Goal: Information Seeking & Learning: Check status

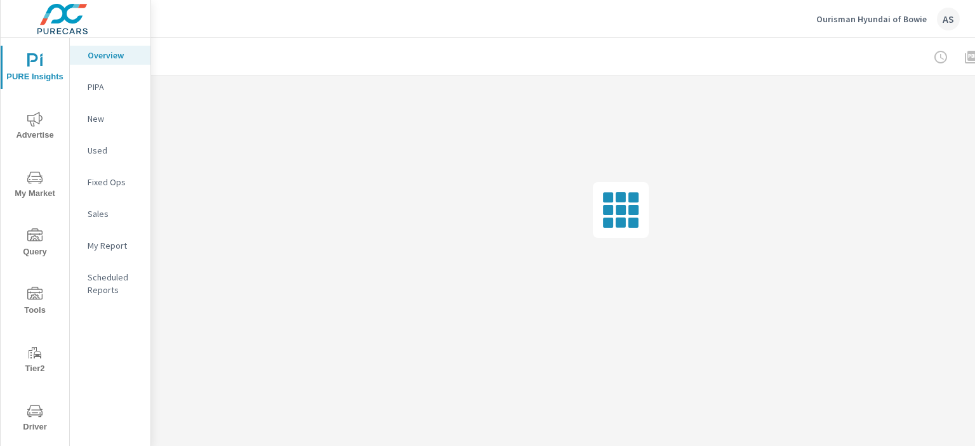
click at [34, 408] on icon "nav menu" at bounding box center [34, 411] width 15 height 15
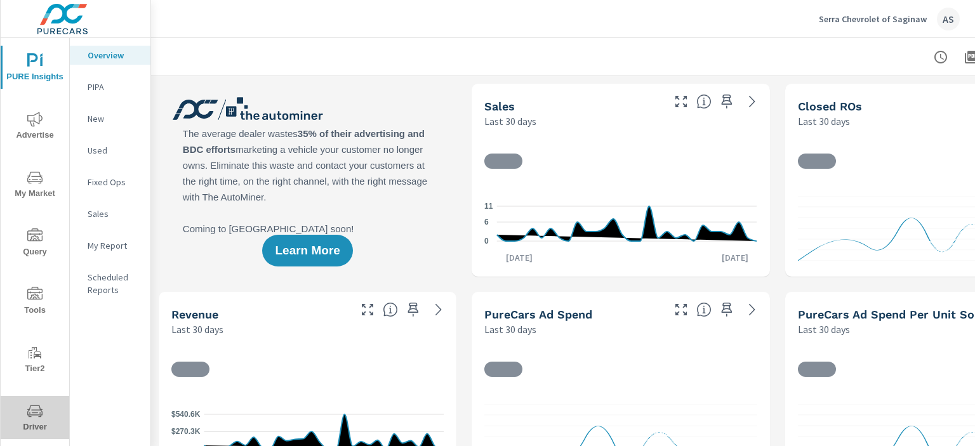
click at [42, 417] on span "Driver" at bounding box center [34, 419] width 61 height 31
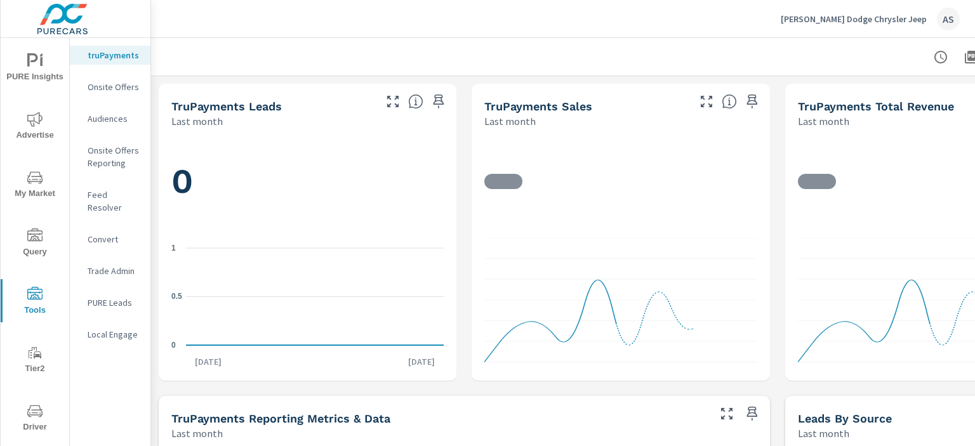
click at [111, 197] on p "Feed Resolver" at bounding box center [114, 201] width 53 height 25
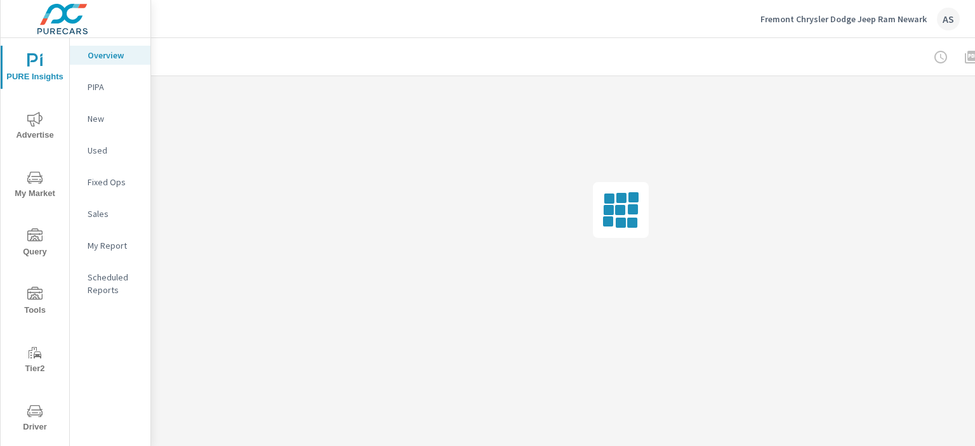
click at [33, 423] on span "Driver" at bounding box center [34, 419] width 61 height 31
